Goal: Information Seeking & Learning: Learn about a topic

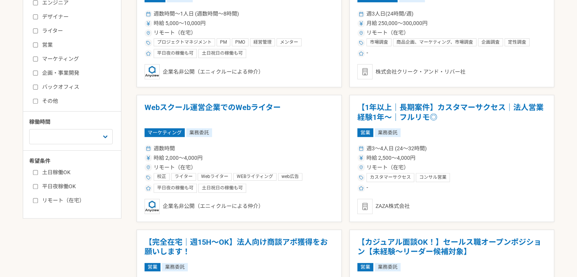
scroll to position [456, 0]
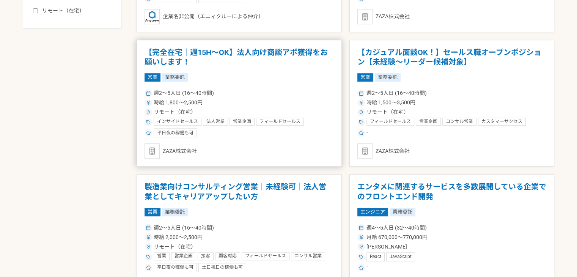
click at [310, 111] on div "リモート（在宅）" at bounding box center [239, 112] width 189 height 8
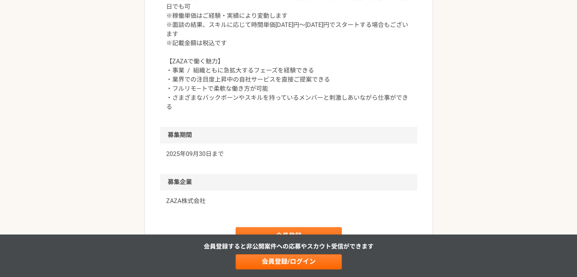
scroll to position [949, 0]
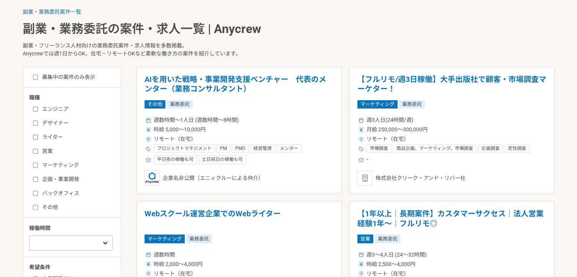
scroll to position [190, 0]
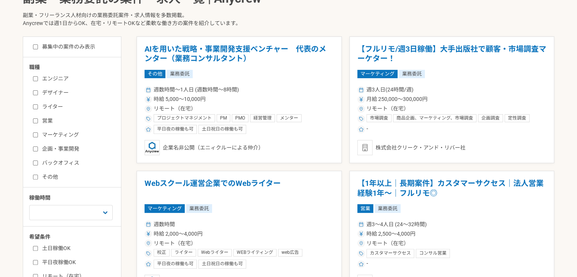
click at [51, 161] on label "バックオフィス" at bounding box center [76, 163] width 87 height 8
click at [38, 161] on input "バックオフィス" at bounding box center [35, 163] width 5 height 5
checkbox input "true"
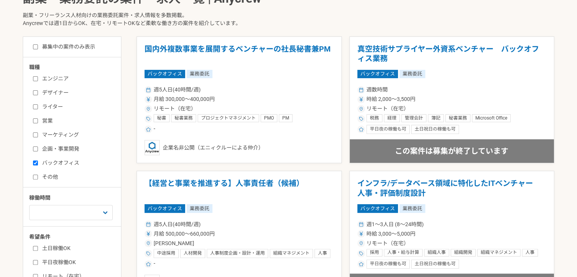
click at [44, 148] on label "企画・事業開発" at bounding box center [76, 149] width 87 height 8
click at [38, 148] on input "企画・事業開発" at bounding box center [35, 149] width 5 height 5
checkbox input "true"
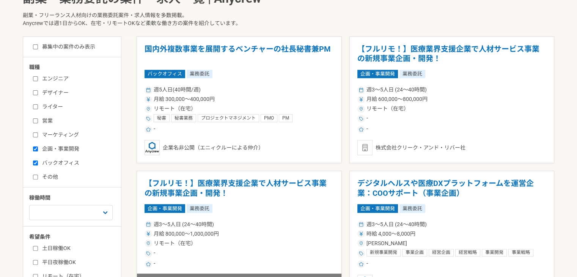
click at [51, 175] on label "その他" at bounding box center [76, 177] width 87 height 8
click at [38, 175] on input "その他" at bounding box center [35, 177] width 5 height 5
checkbox input "true"
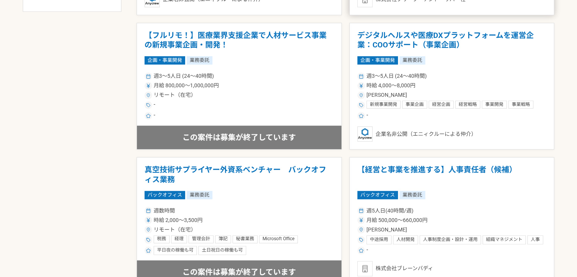
scroll to position [531, 0]
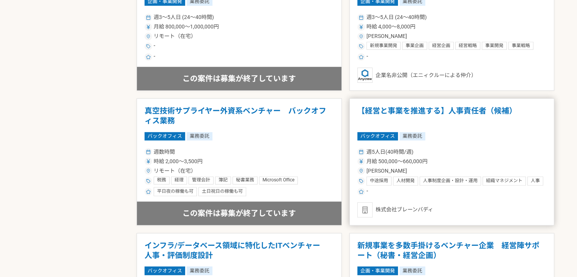
click at [506, 153] on div "週5人日(40時間/週)" at bounding box center [452, 152] width 189 height 8
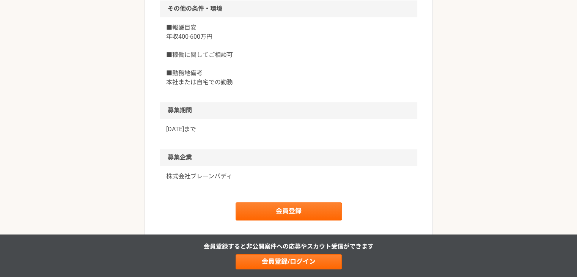
scroll to position [873, 0]
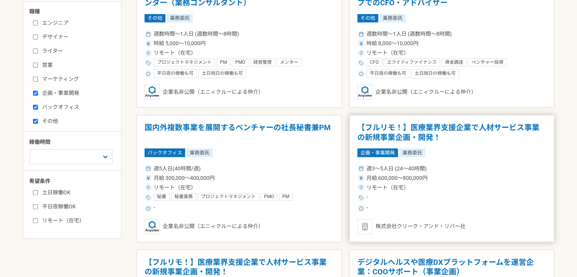
scroll to position [228, 0]
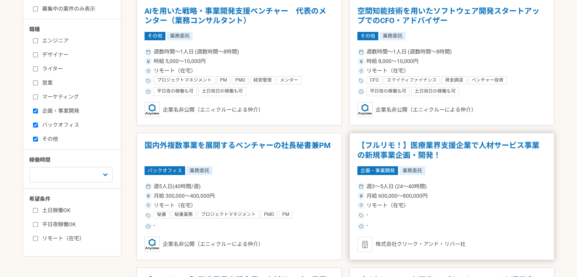
click at [473, 173] on div "企画・事業開発 業務委託" at bounding box center [452, 170] width 189 height 8
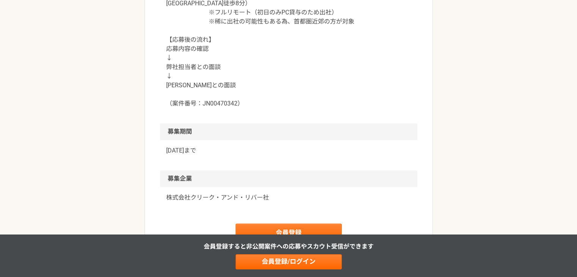
scroll to position [835, 0]
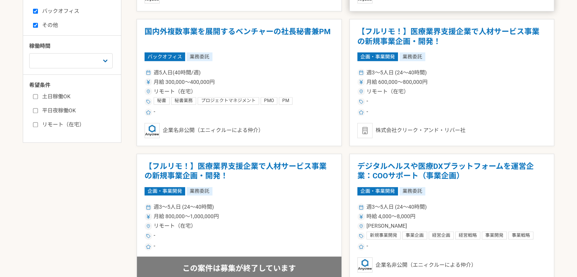
scroll to position [152, 0]
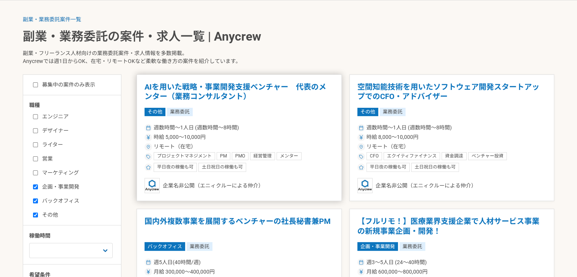
click at [304, 137] on div "時給 5,000〜10,000円" at bounding box center [239, 137] width 189 height 8
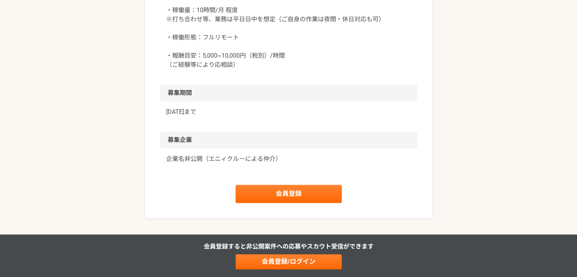
scroll to position [645, 0]
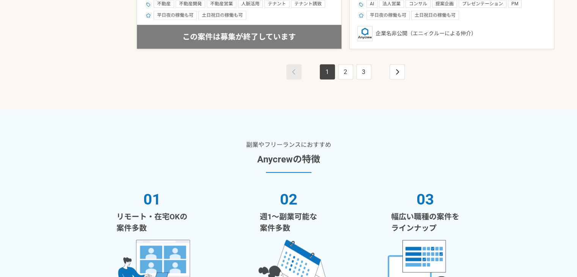
scroll to position [1518, 0]
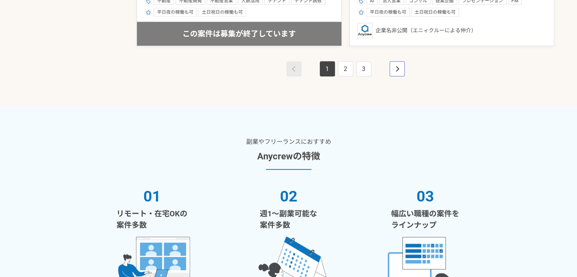
click at [393, 72] on link "pagination" at bounding box center [397, 68] width 15 height 15
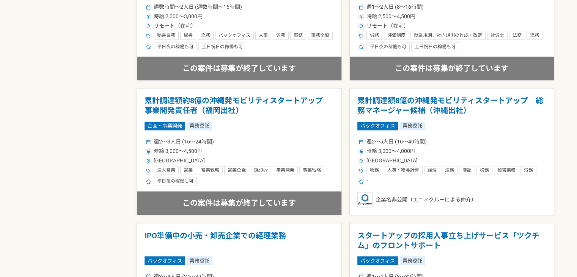
scroll to position [1405, 0]
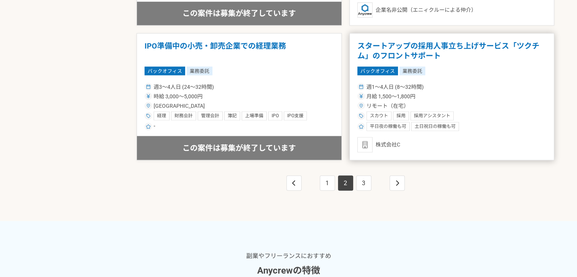
click at [475, 56] on h1 "スタートアップの採用人事立ち上げサービス「ツクチム」のフロントサポート" at bounding box center [452, 50] width 189 height 19
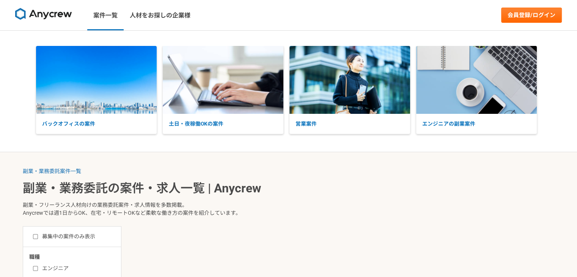
scroll to position [1802, 0]
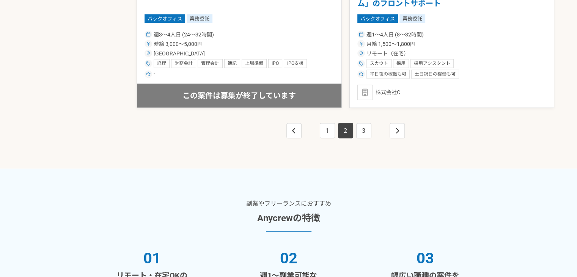
scroll to position [1367, 0]
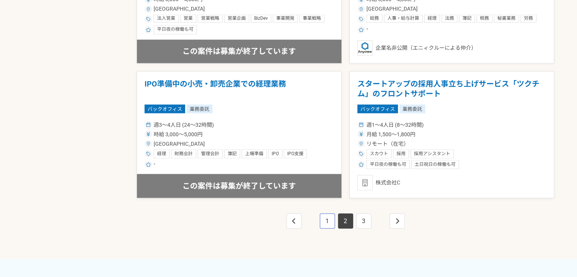
click at [331, 222] on link "1" at bounding box center [327, 220] width 15 height 15
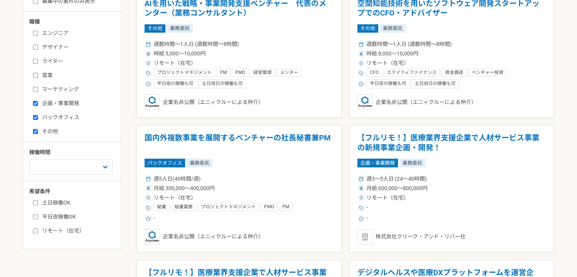
scroll to position [304, 0]
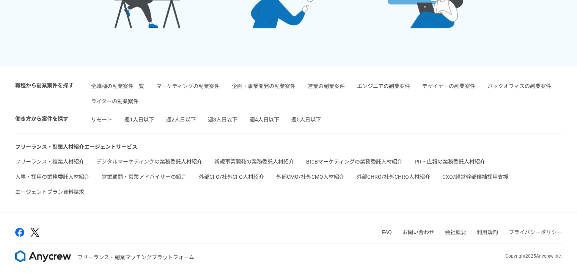
scroll to position [1802, 0]
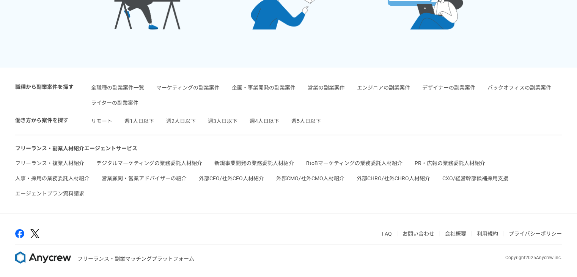
scroll to position [190, 0]
